Goal: Navigation & Orientation: Find specific page/section

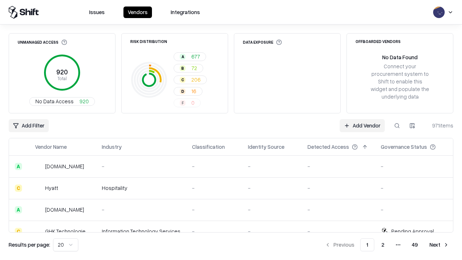
click at [66, 245] on html "Issues Vendors Integrations Unmanaged Access 920 Total No Data Access 920 Risk …" at bounding box center [231, 130] width 462 height 260
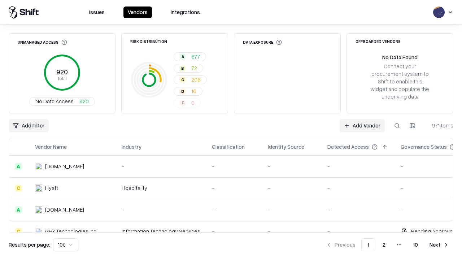
click at [439, 245] on button "Next" at bounding box center [439, 244] width 28 height 13
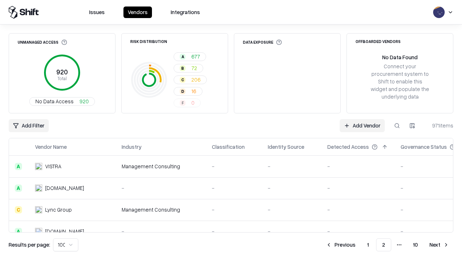
click at [439, 245] on button "Next" at bounding box center [439, 244] width 28 height 13
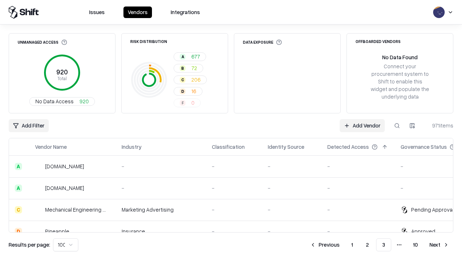
click at [439, 245] on button "Next" at bounding box center [439, 244] width 28 height 13
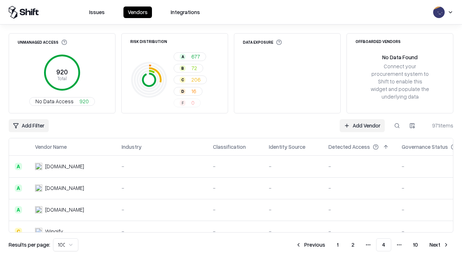
click at [439, 245] on button "Next" at bounding box center [439, 244] width 28 height 13
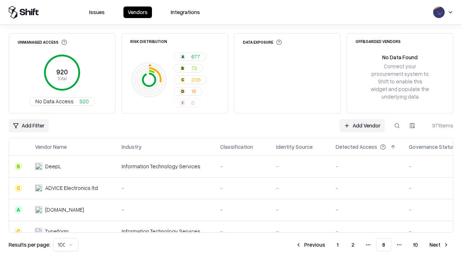
click at [439, 245] on button "Next" at bounding box center [439, 244] width 28 height 13
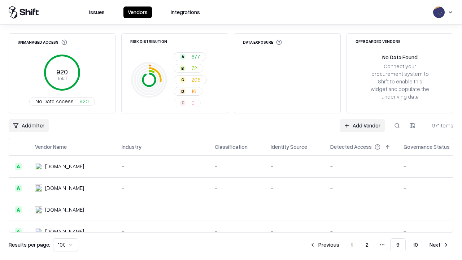
click at [439, 245] on button "Next" at bounding box center [439, 244] width 28 height 13
click at [341, 245] on button "Previous" at bounding box center [341, 244] width 38 height 13
click at [325, 245] on button "Previous" at bounding box center [325, 244] width 38 height 13
